Goal: Task Accomplishment & Management: Complete application form

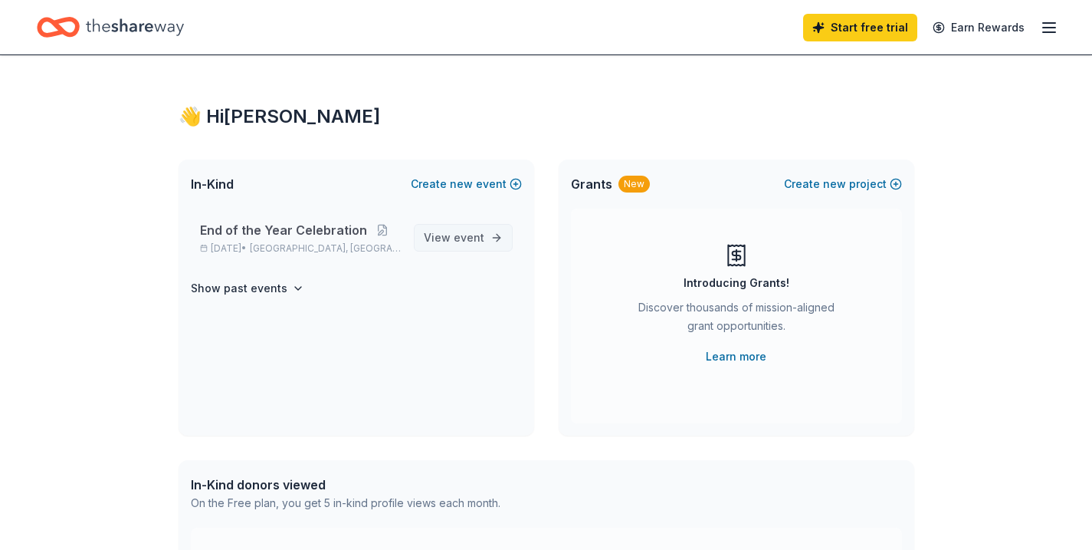
click at [461, 244] on span "event" at bounding box center [469, 237] width 31 height 13
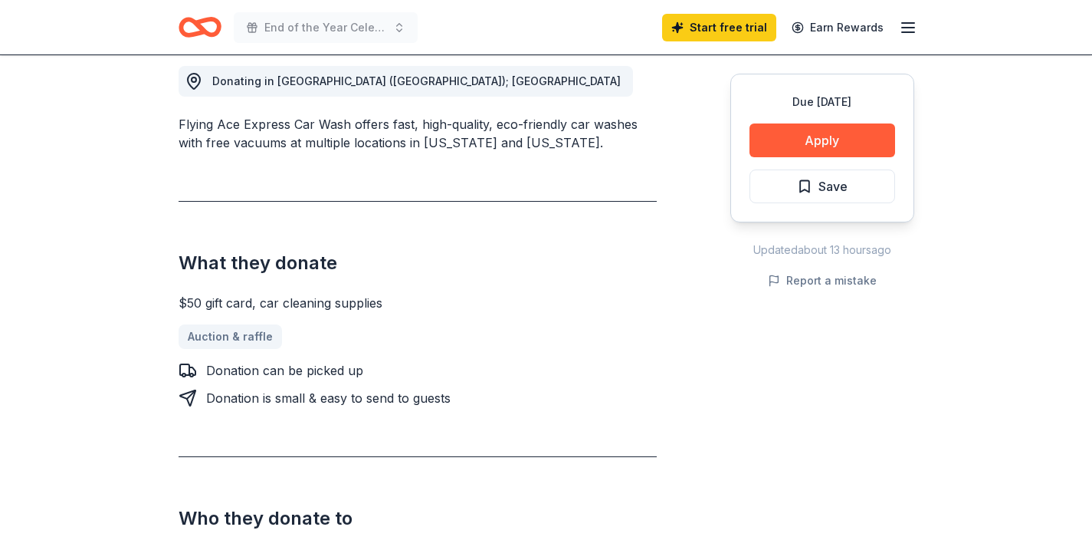
scroll to position [392, 0]
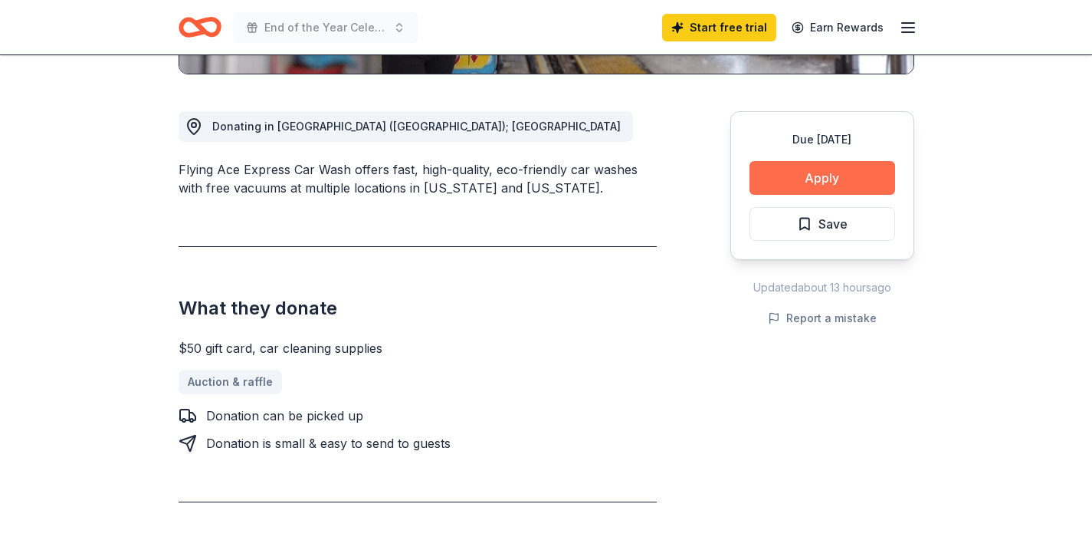
click at [829, 176] on button "Apply" at bounding box center [823, 178] width 146 height 34
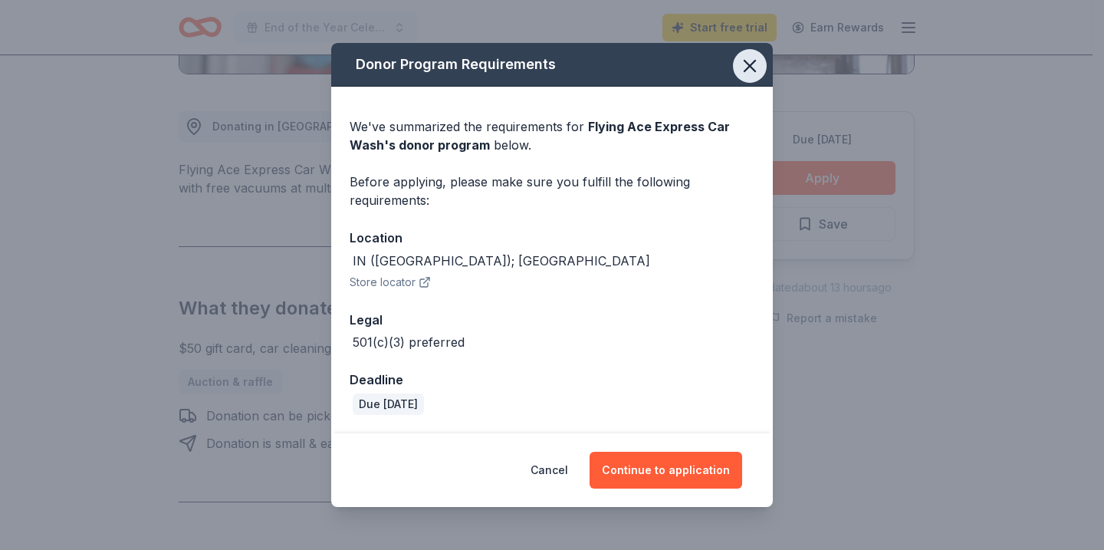
click at [750, 66] on icon "button" at bounding box center [749, 66] width 11 height 11
